Goal: Information Seeking & Learning: Learn about a topic

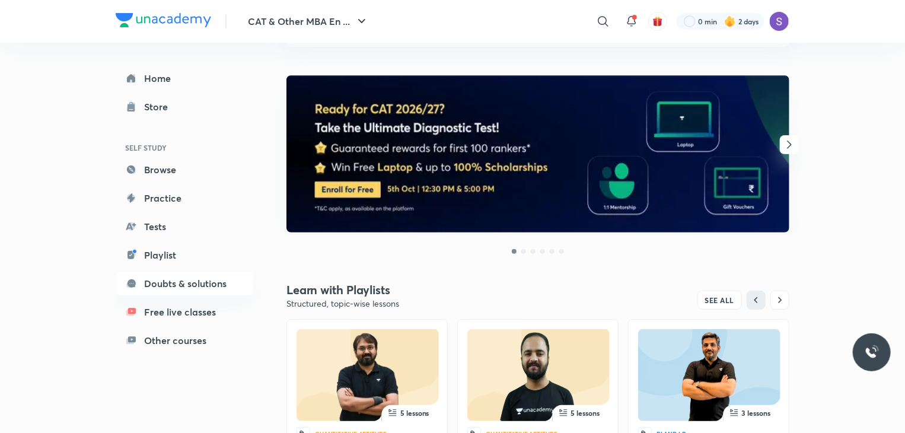
scroll to position [140, 0]
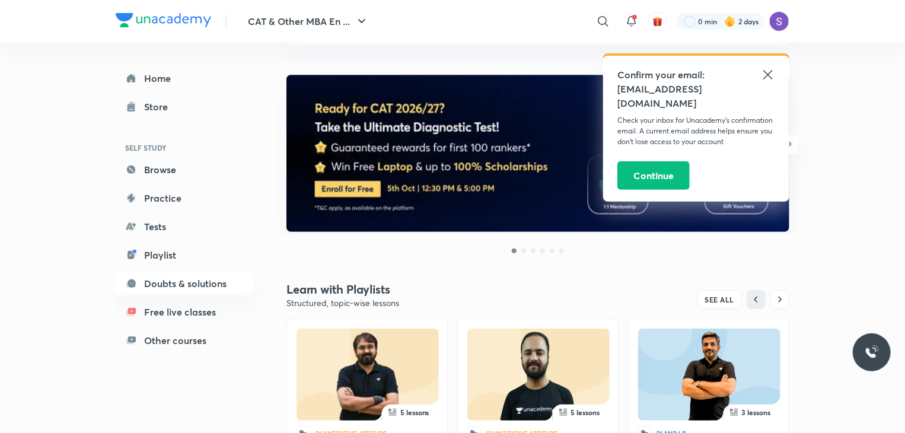
click at [764, 72] on icon at bounding box center [768, 75] width 14 height 14
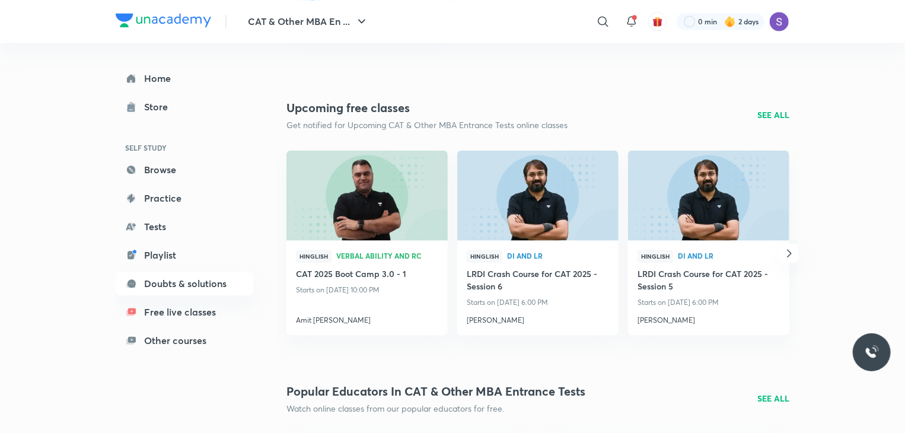
scroll to position [1254, 0]
click at [330, 321] on h4 "Amit [PERSON_NAME]" at bounding box center [367, 317] width 142 height 15
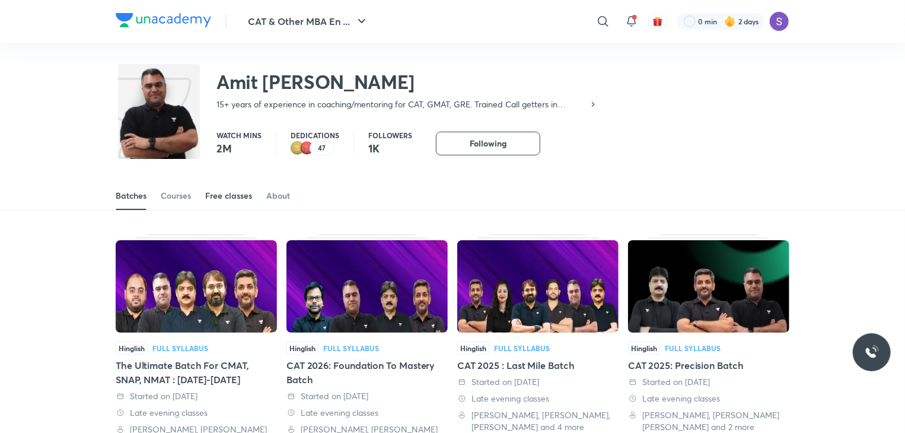
click at [209, 194] on div "Free classes" at bounding box center [228, 196] width 47 height 12
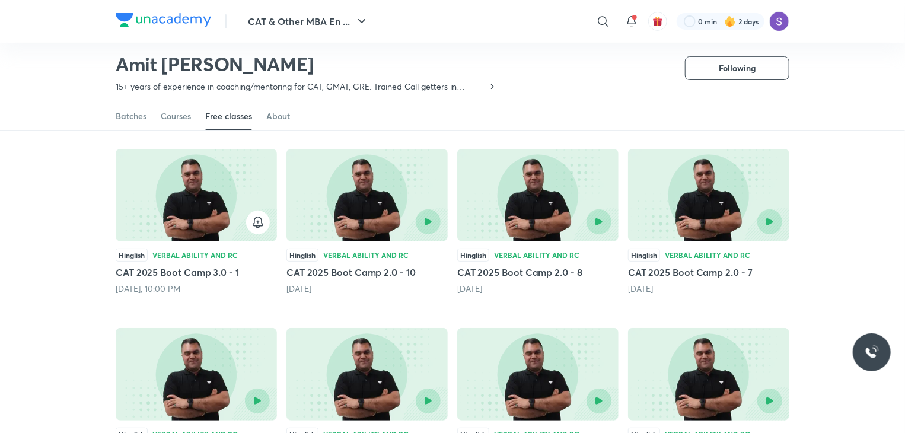
scroll to position [87, 0]
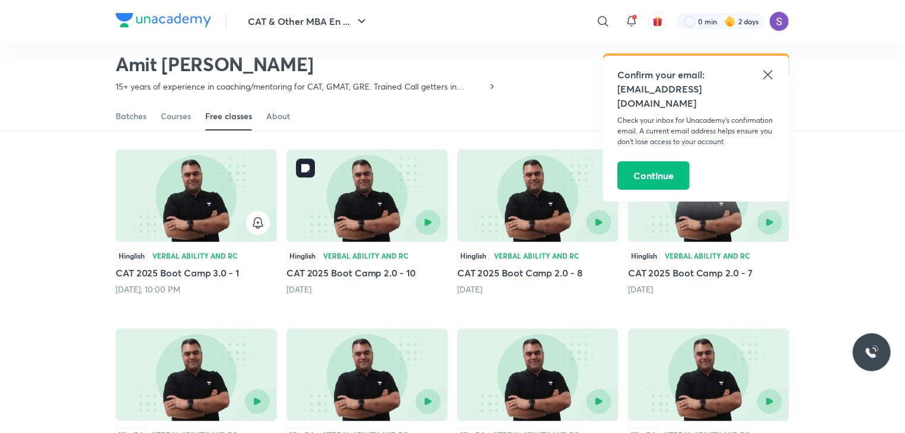
click at [410, 216] on div at bounding box center [404, 222] width 74 height 25
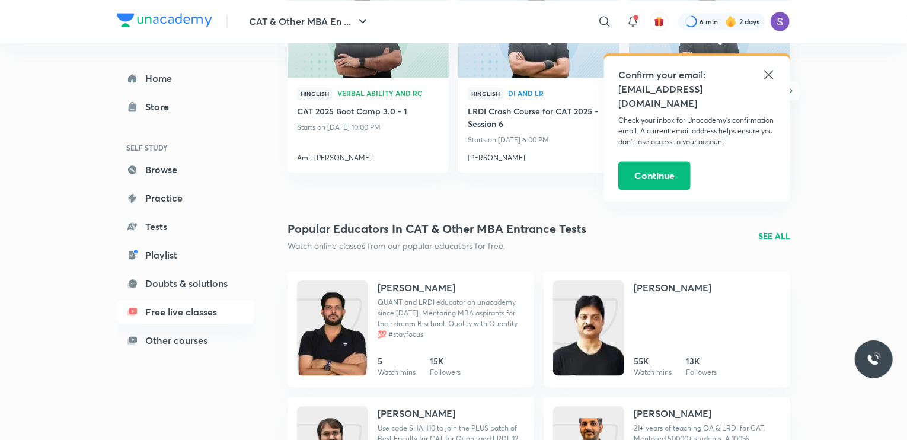
scroll to position [1420, 0]
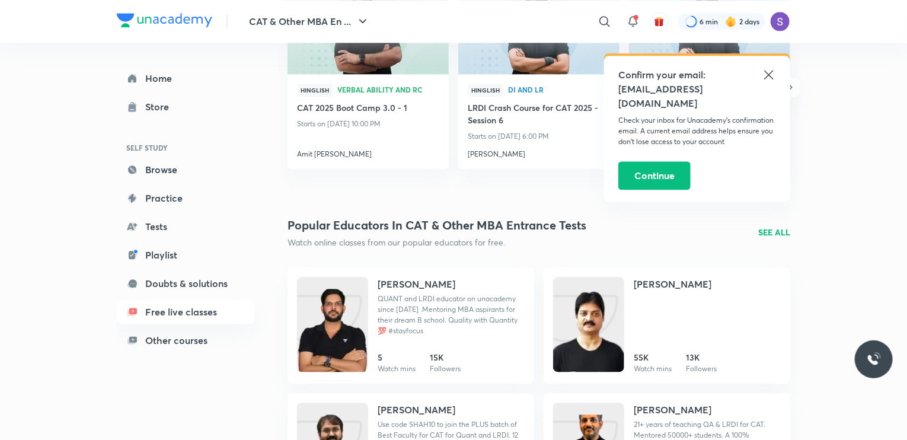
click at [402, 187] on div "Hinglish Verbal Ability and RC CAT 2025 Boot Camp 3.0 - 1 Starts on Oct 1, 10:0…" at bounding box center [539, 87] width 522 height 206
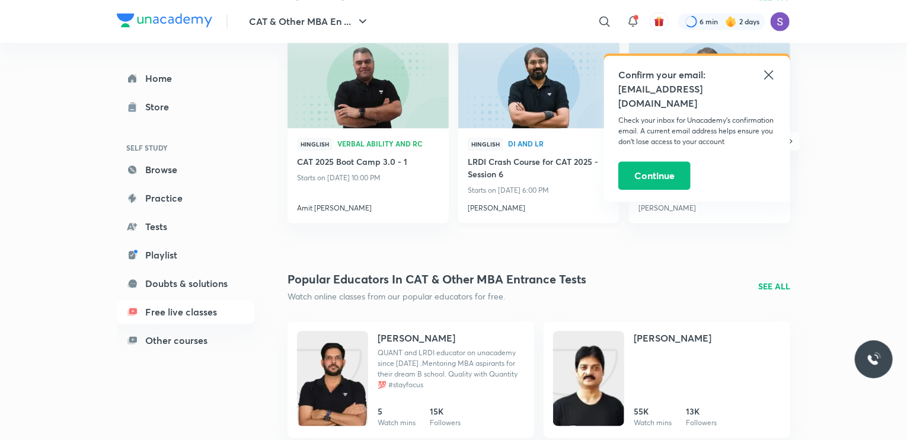
scroll to position [1362, 0]
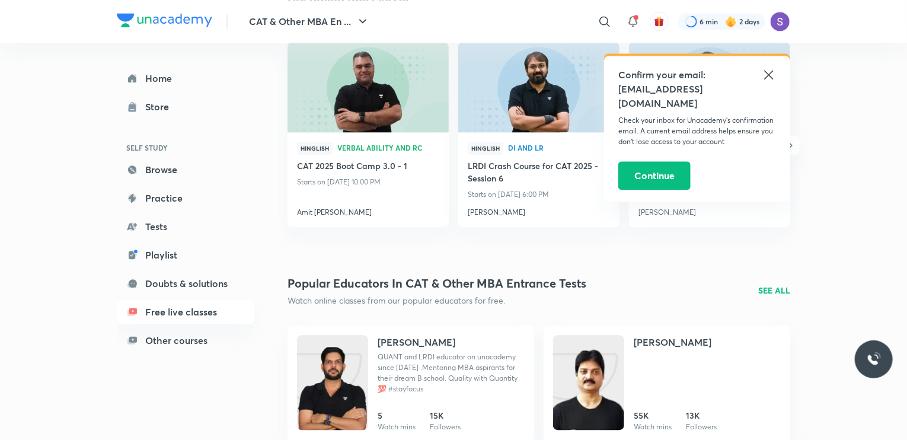
click at [776, 283] on div "Popular educators in CAT & Other MBA Entrance Tests Watch online classes from o…" at bounding box center [539, 291] width 503 height 32
click at [774, 290] on p "SEE ALL" at bounding box center [775, 290] width 32 height 12
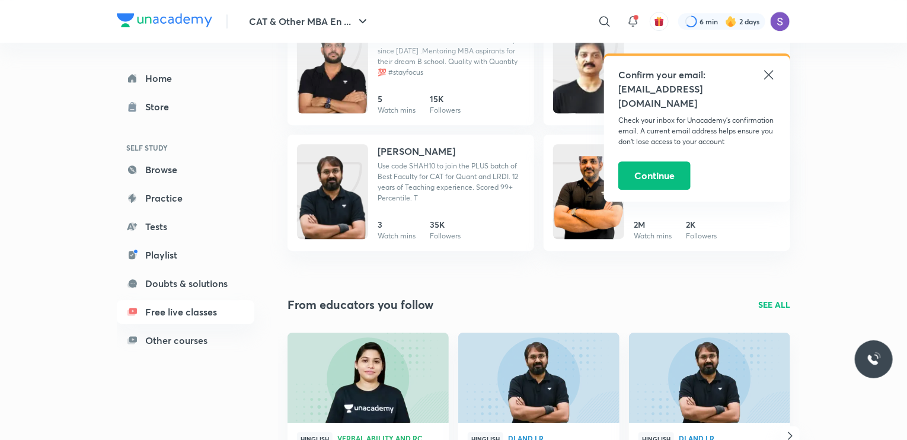
scroll to position [1687, 0]
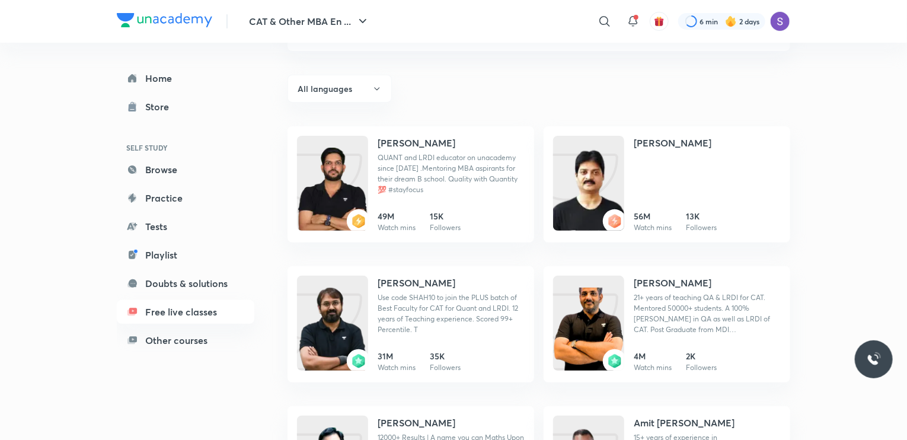
scroll to position [100, 0]
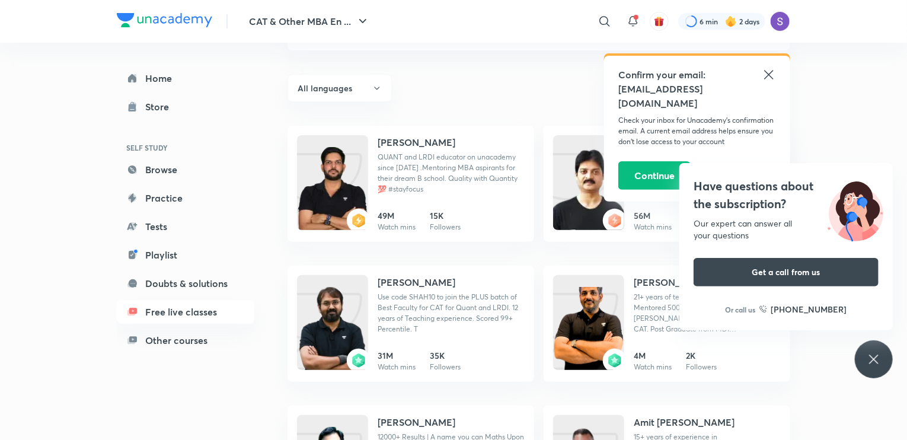
click at [873, 349] on div "Have questions about the subscription? Our expert can answer all your questions…" at bounding box center [874, 359] width 38 height 38
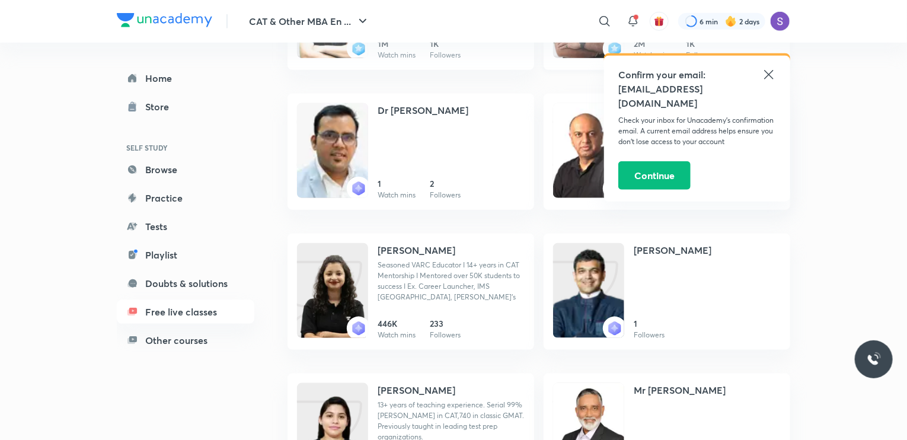
scroll to position [556, 0]
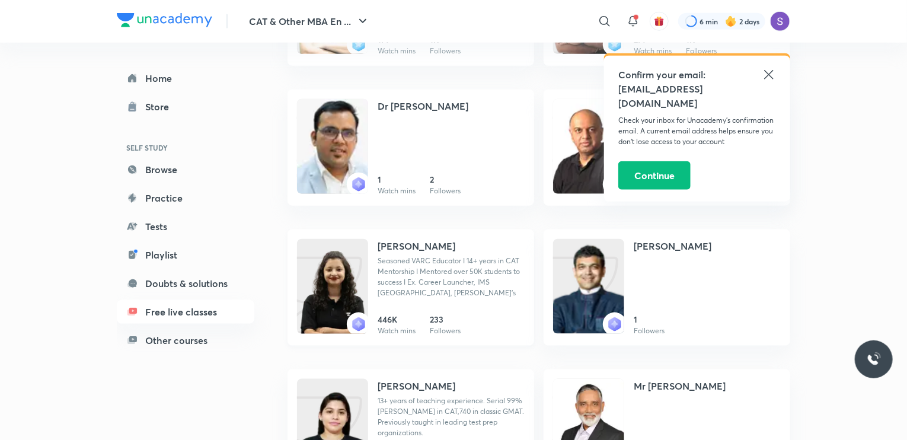
click at [391, 247] on h4 "[PERSON_NAME]" at bounding box center [417, 246] width 78 height 14
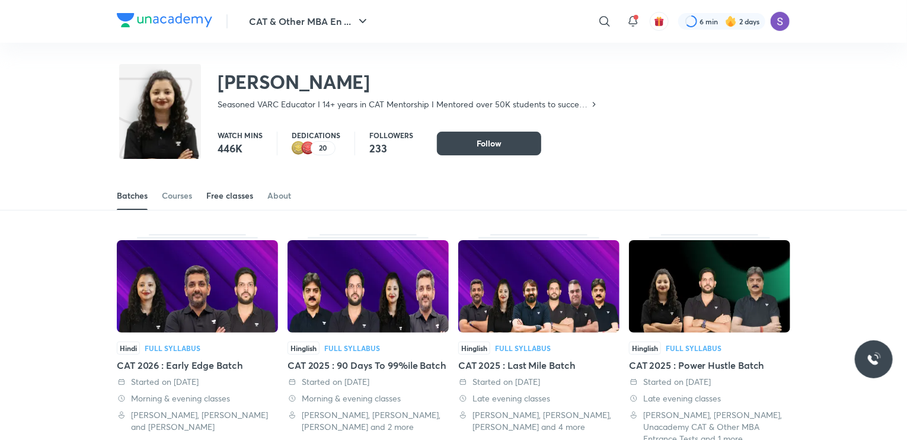
click at [244, 192] on div "Free classes" at bounding box center [229, 196] width 47 height 12
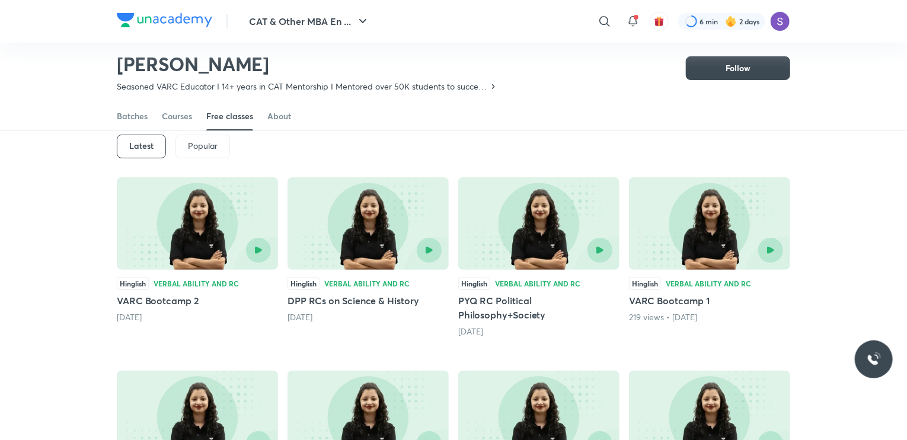
scroll to position [53, 0]
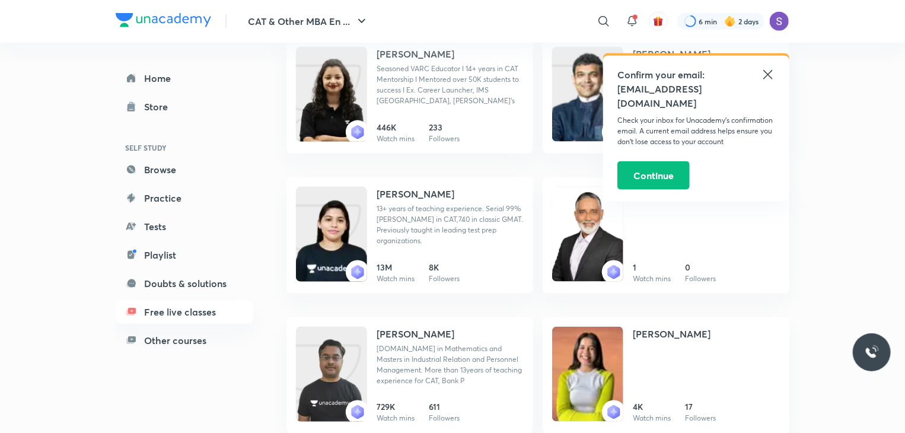
scroll to position [752, 0]
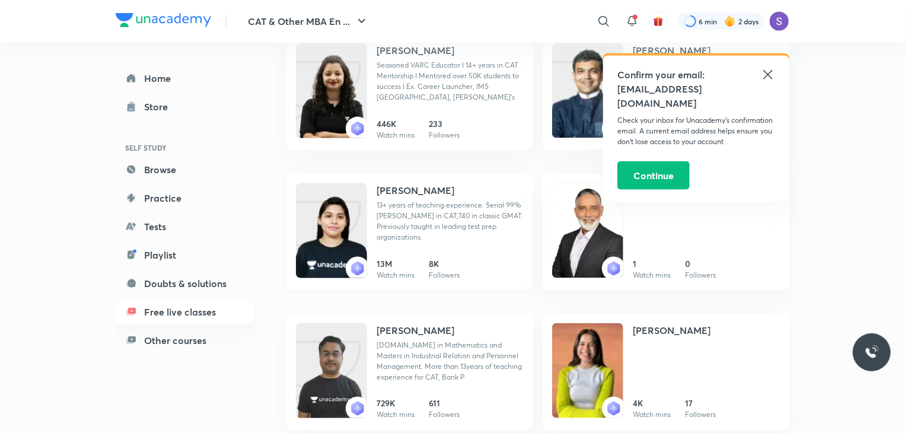
click at [406, 183] on h4 "[PERSON_NAME]" at bounding box center [416, 190] width 78 height 14
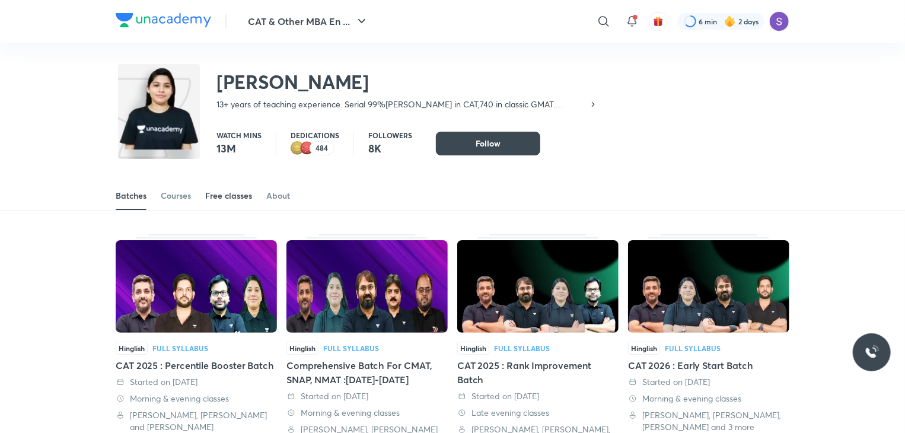
click at [214, 191] on div "Free classes" at bounding box center [228, 196] width 47 height 12
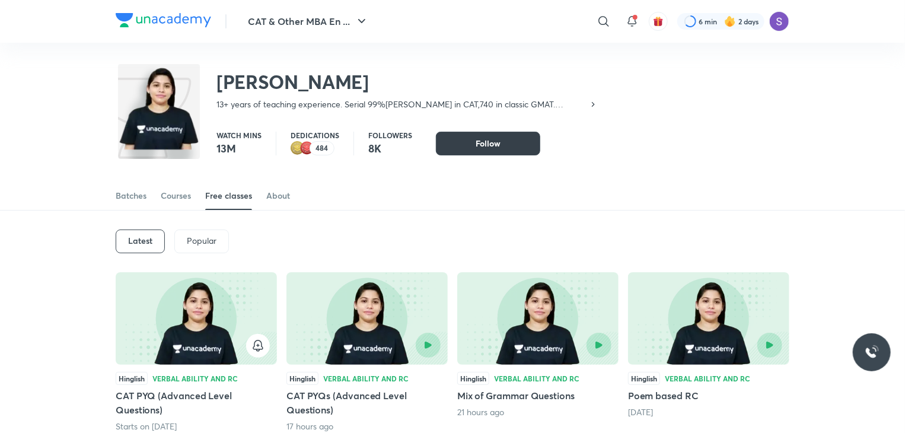
click at [491, 155] on button "Follow" at bounding box center [488, 144] width 104 height 24
click at [491, 145] on span "Follow" at bounding box center [488, 144] width 25 height 12
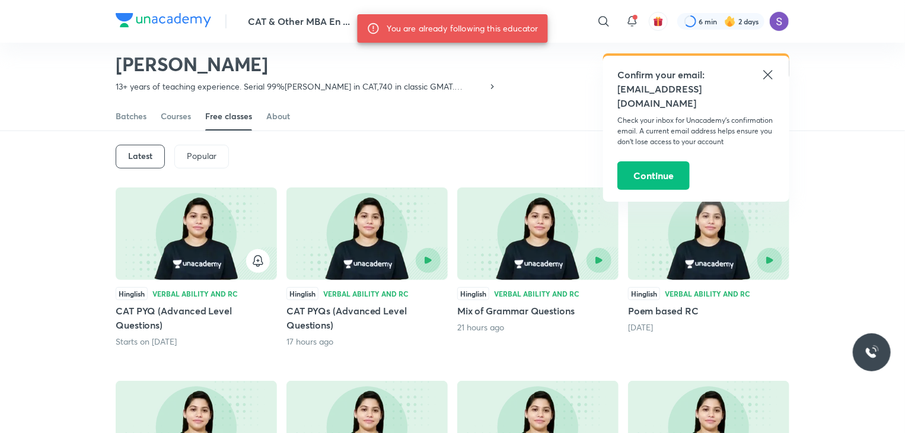
scroll to position [49, 0]
click at [766, 81] on icon at bounding box center [768, 75] width 14 height 14
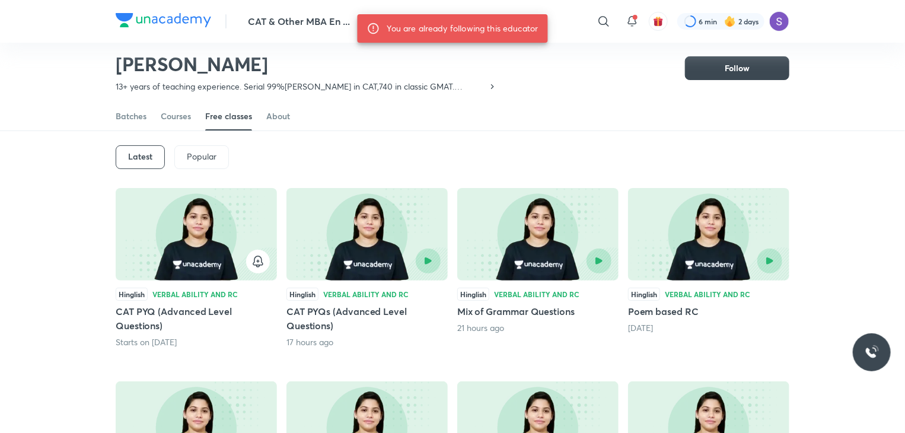
scroll to position [0, 0]
